Goal: Task Accomplishment & Management: Manage account settings

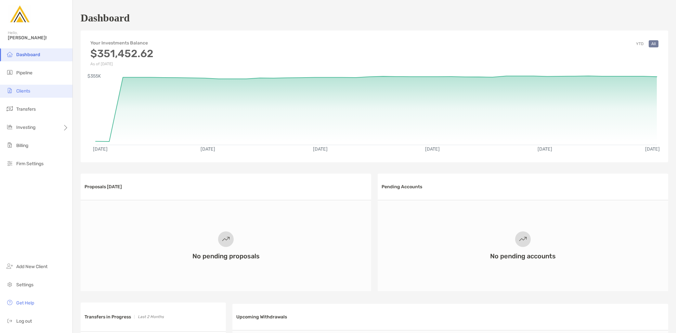
click at [43, 90] on li "Clients" at bounding box center [36, 91] width 72 height 13
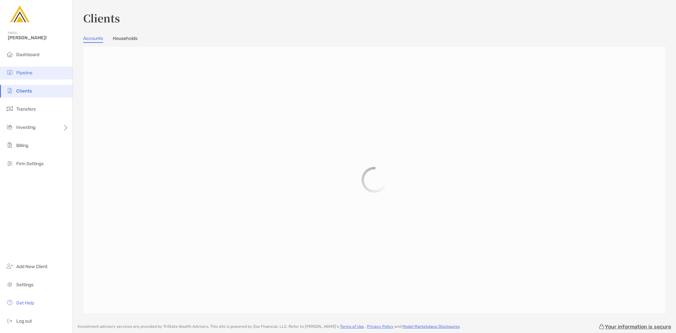
click at [38, 75] on li "Pipeline" at bounding box center [36, 73] width 72 height 13
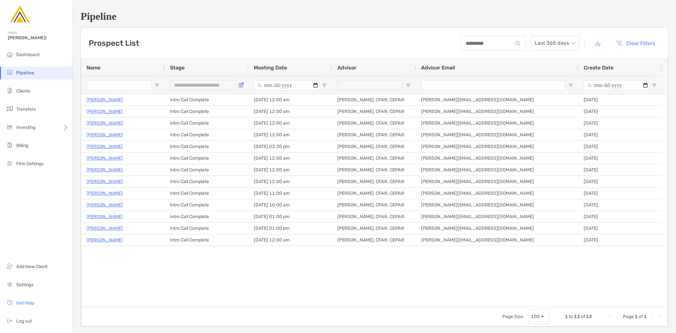
click at [242, 86] on span "Open Filter Menu" at bounding box center [240, 85] width 5 height 5
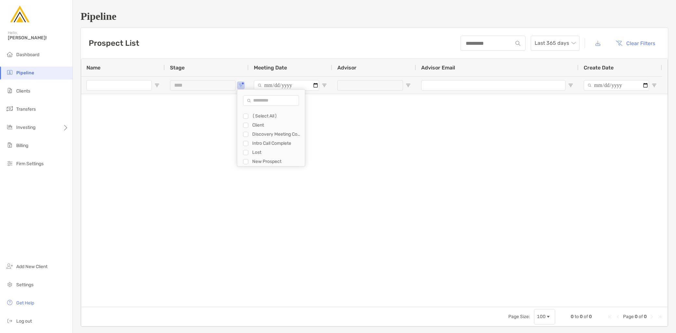
type input "**********"
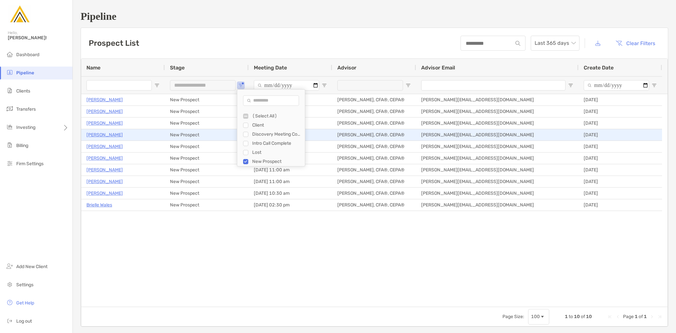
click at [108, 134] on p "[PERSON_NAME]" at bounding box center [104, 135] width 36 height 8
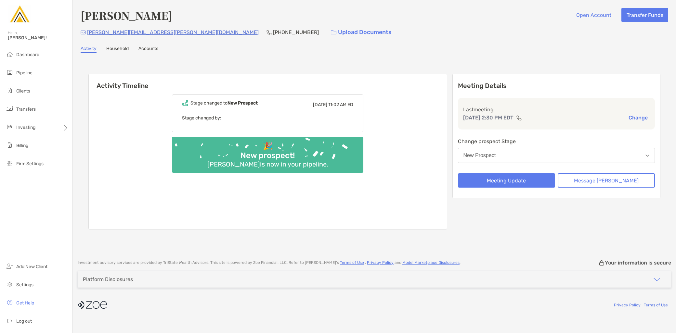
click at [544, 155] on button "New Prospect" at bounding box center [556, 155] width 197 height 15
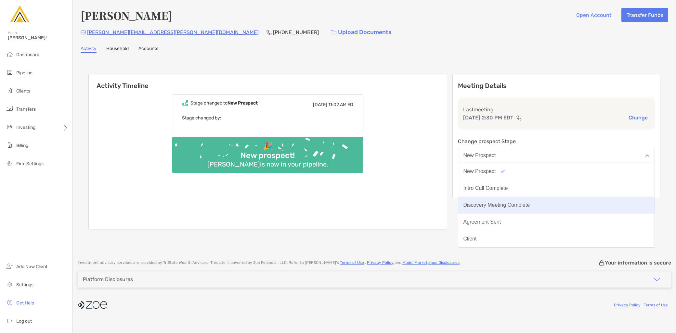
scroll to position [50, 0]
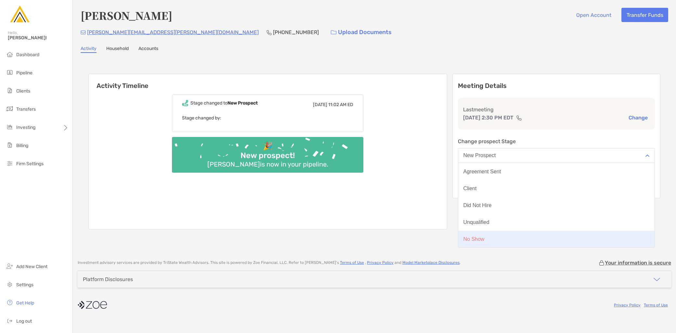
click at [518, 237] on button "No Show" at bounding box center [556, 239] width 197 height 17
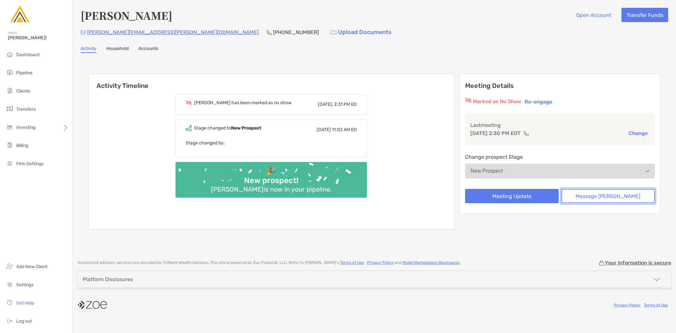
click at [593, 197] on button "Message Zoe" at bounding box center [608, 196] width 94 height 14
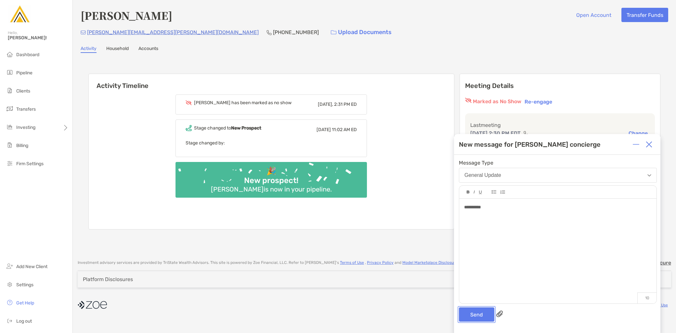
click at [470, 318] on button "Send" at bounding box center [476, 315] width 35 height 14
